Goal: Task Accomplishment & Management: Use online tool/utility

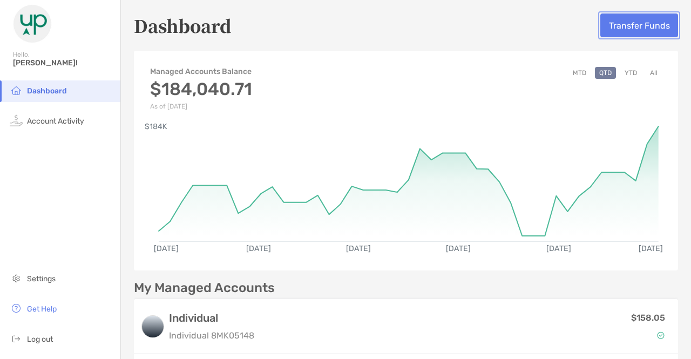
click at [618, 33] on button "Transfer Funds" at bounding box center [639, 25] width 78 height 24
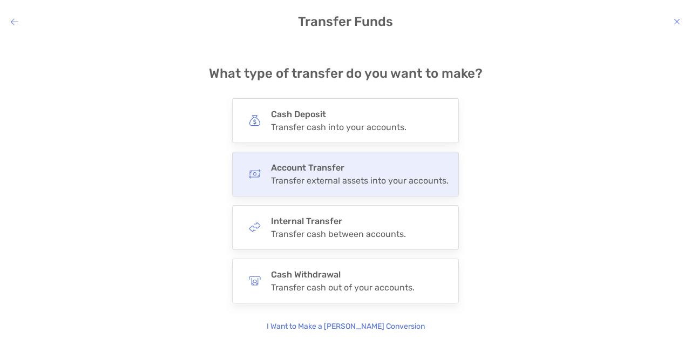
click at [336, 174] on div "Account Transfer Transfer external assets into your accounts." at bounding box center [359, 173] width 177 height 23
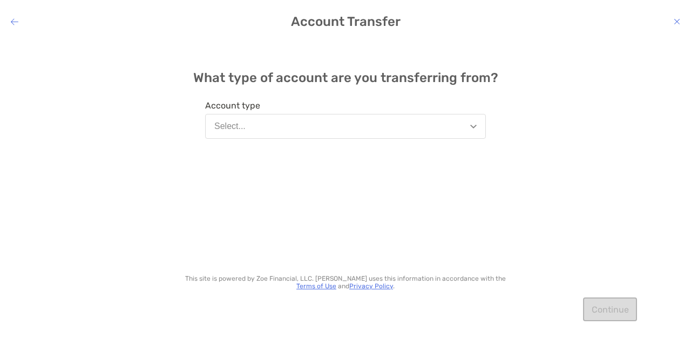
click at [277, 126] on button "Select..." at bounding box center [345, 126] width 281 height 25
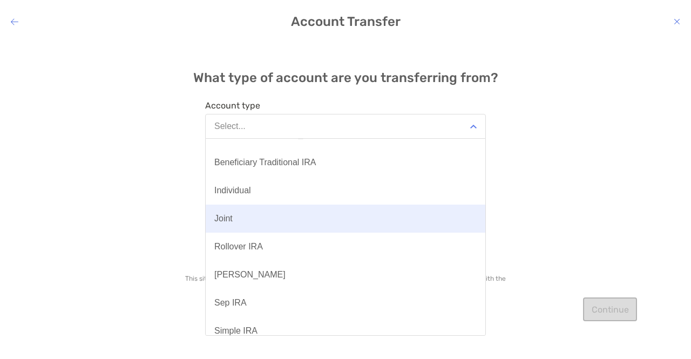
scroll to position [17, 0]
click at [236, 222] on button "Joint" at bounding box center [345, 220] width 279 height 28
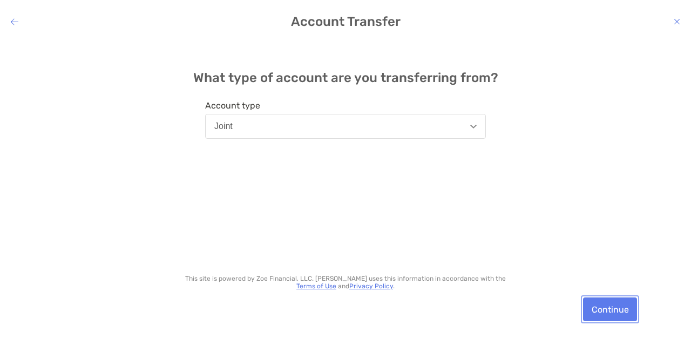
click at [604, 303] on button "Continue" at bounding box center [610, 309] width 54 height 24
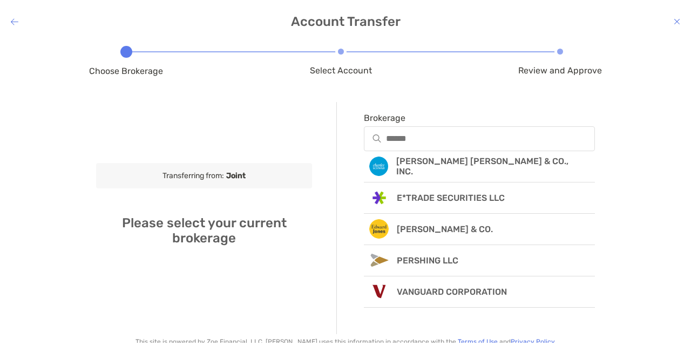
click at [17, 20] on icon "modal" at bounding box center [15, 21] width 8 height 9
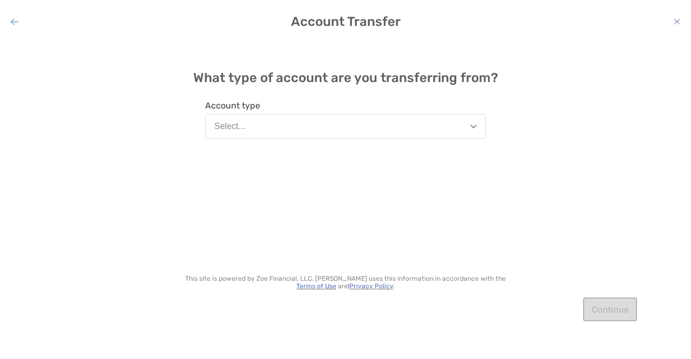
click at [17, 20] on icon "modal" at bounding box center [15, 21] width 8 height 9
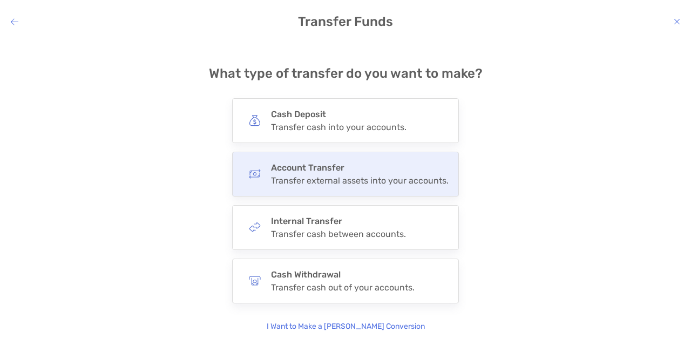
click at [330, 173] on div "Account Transfer Transfer external assets into your accounts." at bounding box center [359, 173] width 177 height 23
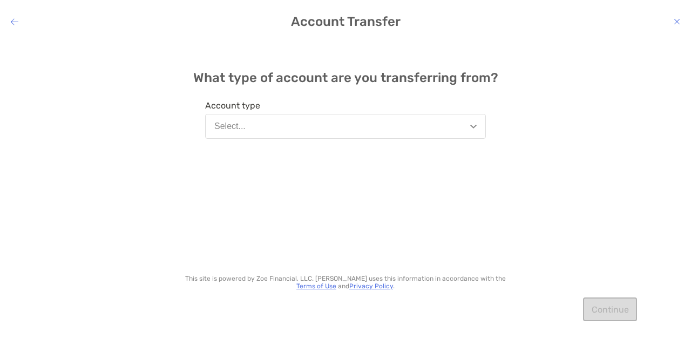
click at [262, 118] on button "Select..." at bounding box center [345, 126] width 281 height 25
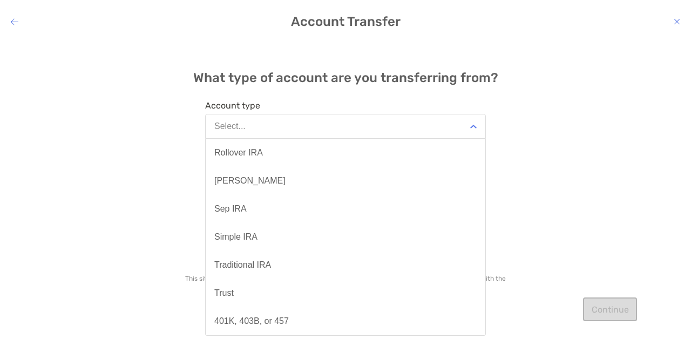
scroll to position [0, 0]
click at [110, 141] on div "What type of account are you transferring from? Account type Select... Benefici…" at bounding box center [345, 191] width 691 height 303
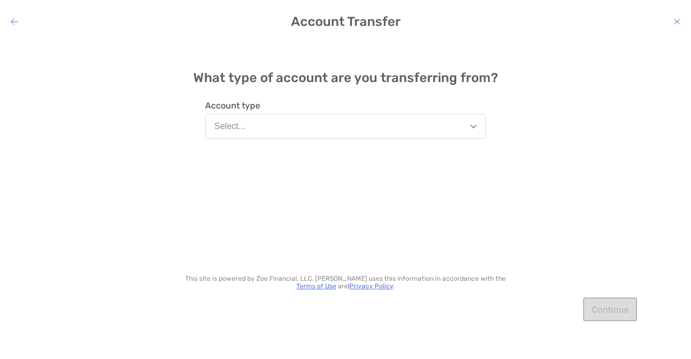
click at [13, 14] on h4 "Account Transfer" at bounding box center [345, 21] width 691 height 15
click at [16, 23] on icon "modal" at bounding box center [15, 21] width 8 height 9
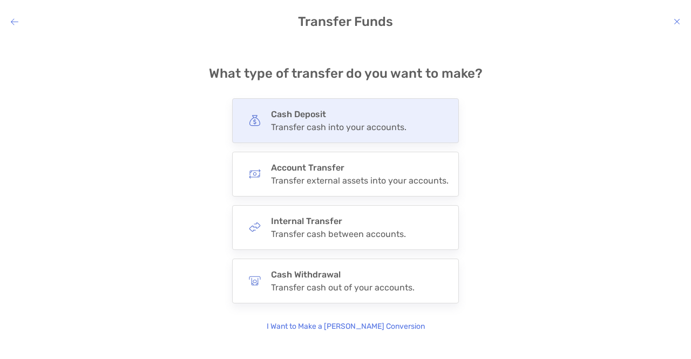
click at [283, 122] on div "Transfer cash into your accounts." at bounding box center [338, 127] width 135 height 10
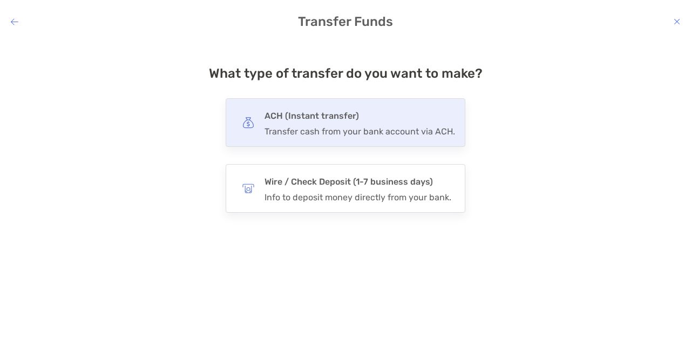
click at [308, 124] on div "ACH (Instant transfer) Transfer cash from your bank account via ACH." at bounding box center [359, 122] width 190 height 28
click at [0, 0] on input "***" at bounding box center [0, 0] width 0 height 0
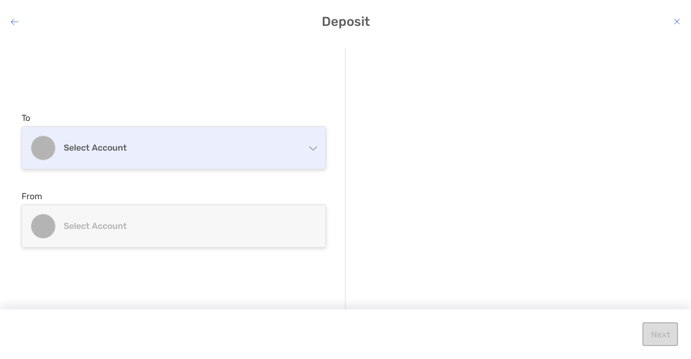
click at [168, 144] on h4 "Select account" at bounding box center [180, 147] width 233 height 10
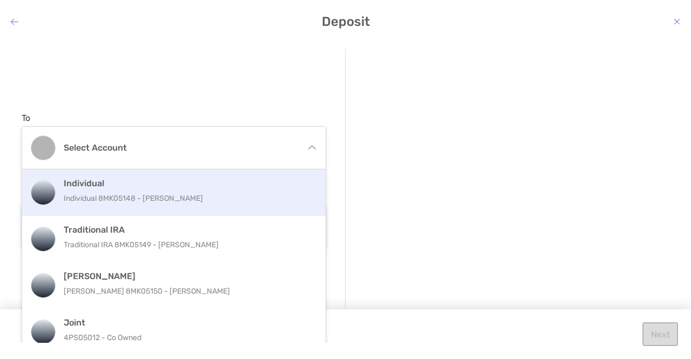
scroll to position [12, 0]
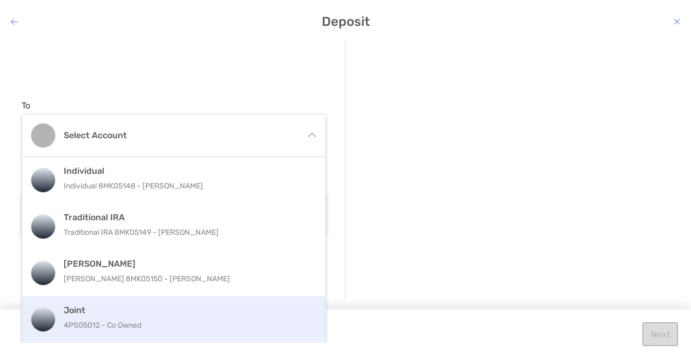
click at [74, 321] on p "4PS05012 - Co Owned" at bounding box center [185, 324] width 243 height 13
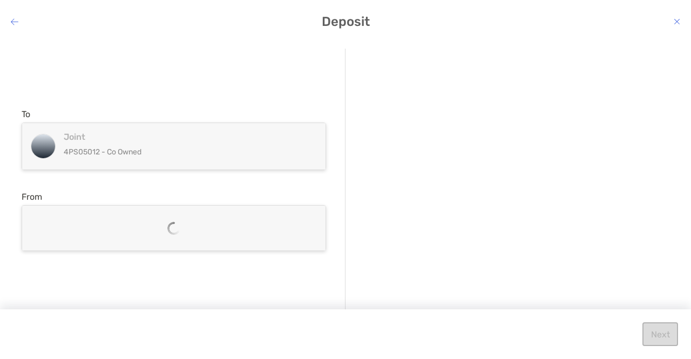
scroll to position [0, 0]
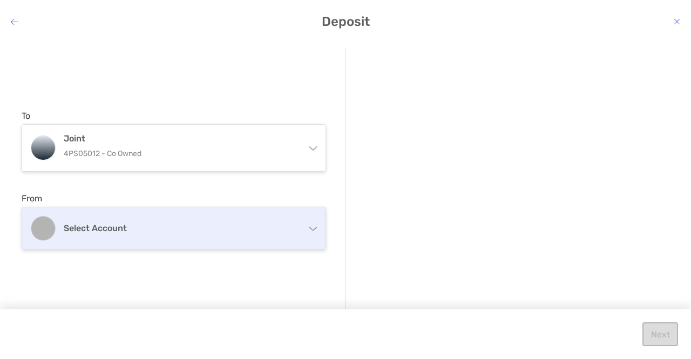
click at [85, 230] on h4 "Select account" at bounding box center [180, 228] width 233 height 10
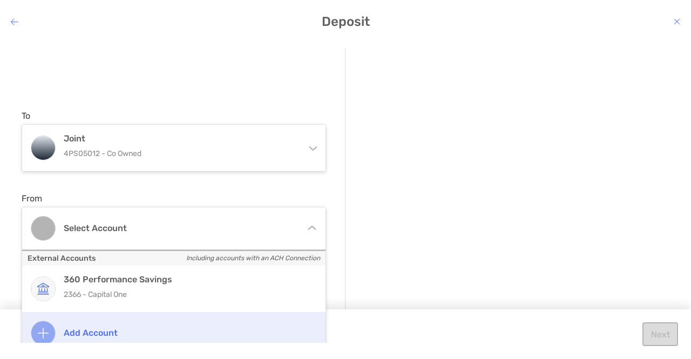
click at [91, 328] on h4 "Add account" at bounding box center [185, 332] width 243 height 10
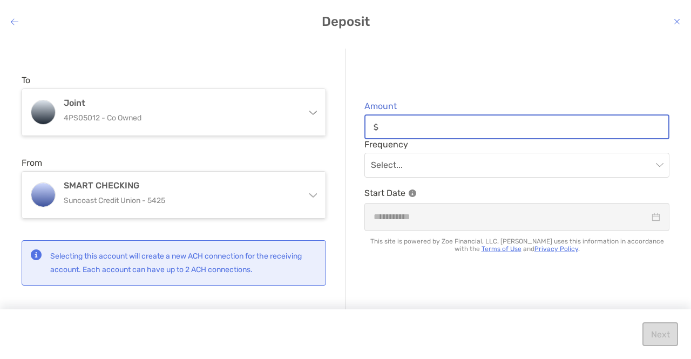
click at [391, 126] on input "Amount" at bounding box center [525, 126] width 285 height 9
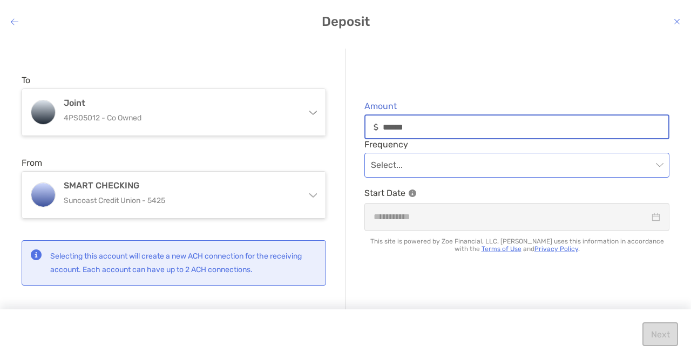
type input "******"
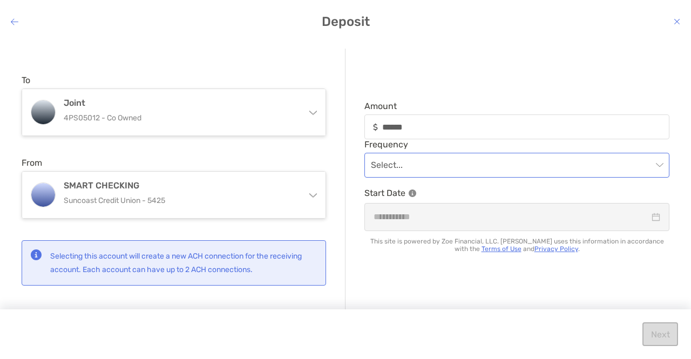
click at [402, 164] on input "modal" at bounding box center [511, 165] width 281 height 24
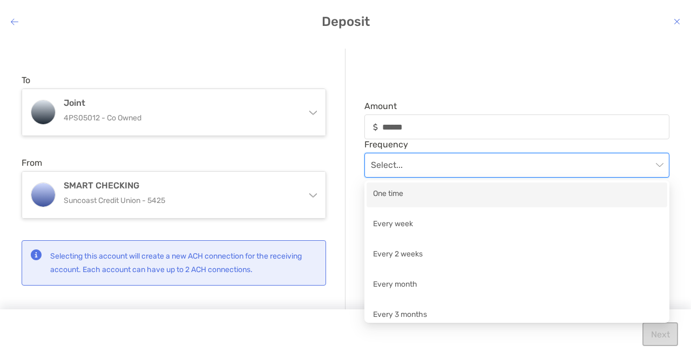
click at [418, 197] on div "One time" at bounding box center [517, 194] width 288 height 13
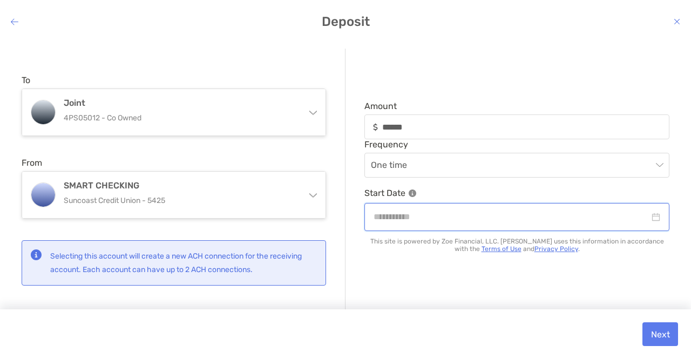
click at [422, 217] on input "modal" at bounding box center [511, 216] width 276 height 13
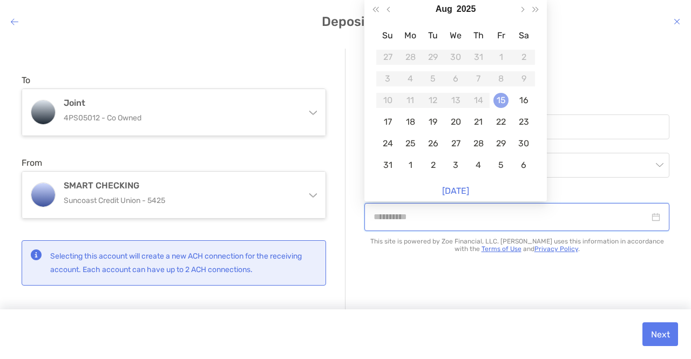
type input "**********"
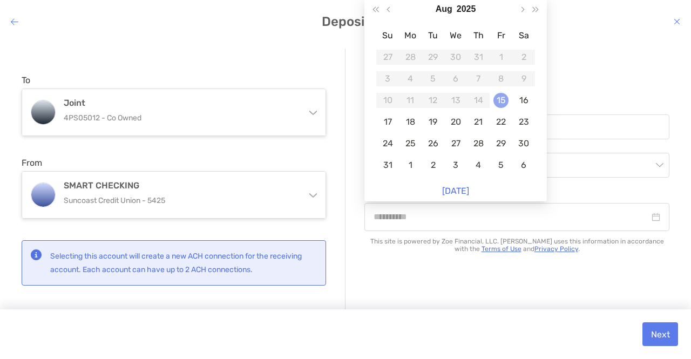
click at [500, 99] on div "15" at bounding box center [500, 100] width 15 height 15
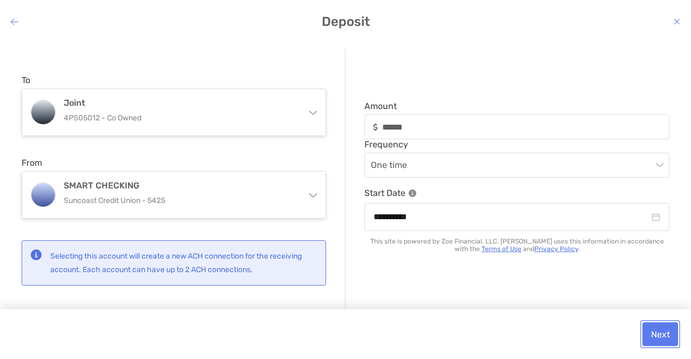
click at [660, 333] on button "Next" at bounding box center [660, 334] width 36 height 24
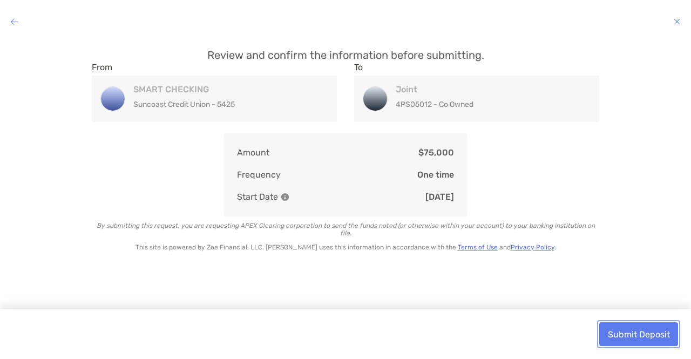
click at [660, 333] on button "Submit Deposit" at bounding box center [638, 334] width 79 height 24
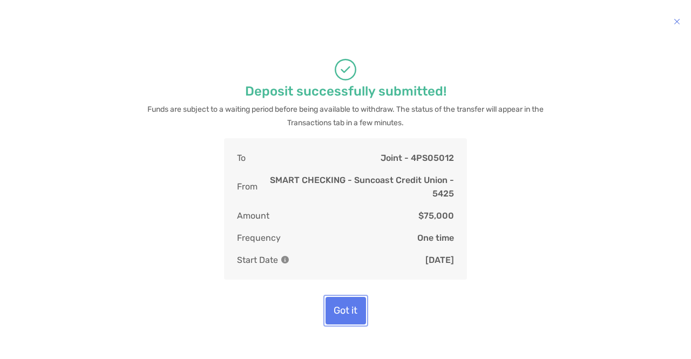
click at [343, 301] on button "Got it" at bounding box center [345, 311] width 40 height 28
click at [213, 299] on div "Got it" at bounding box center [345, 311] width 673 height 28
click at [25, 290] on div "Deposit successfully submitted! Funds are subject to a waiting period before be…" at bounding box center [345, 191] width 673 height 285
click at [343, 309] on button "Got it" at bounding box center [345, 311] width 40 height 28
